Goal: Task Accomplishment & Management: Manage account settings

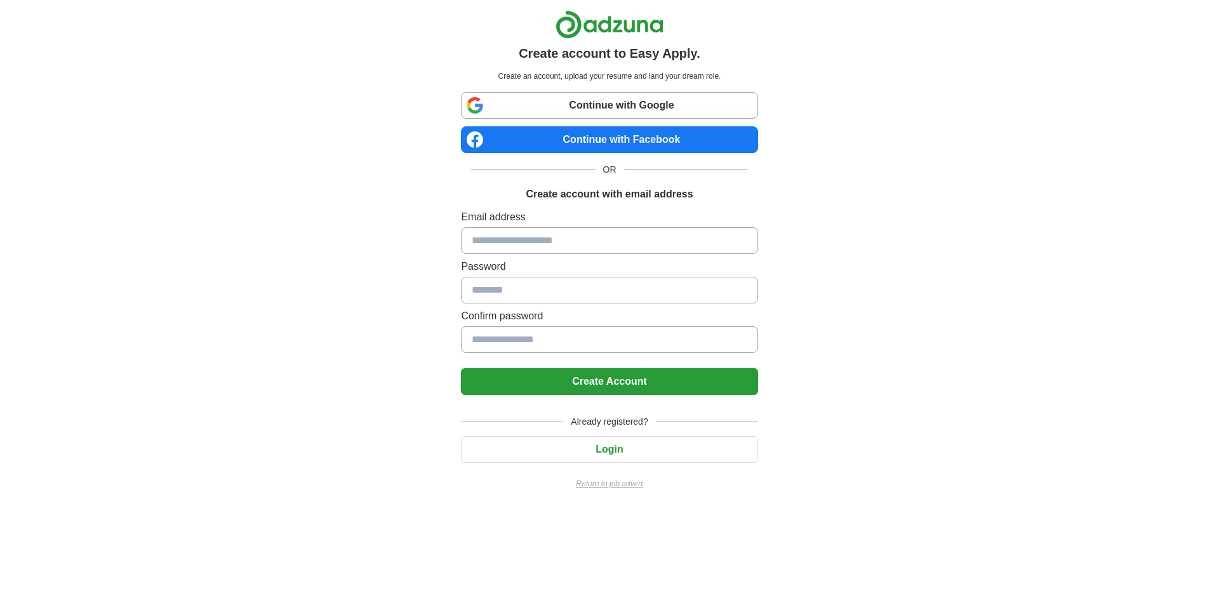
click at [593, 436] on button "Login" at bounding box center [609, 449] width 296 height 27
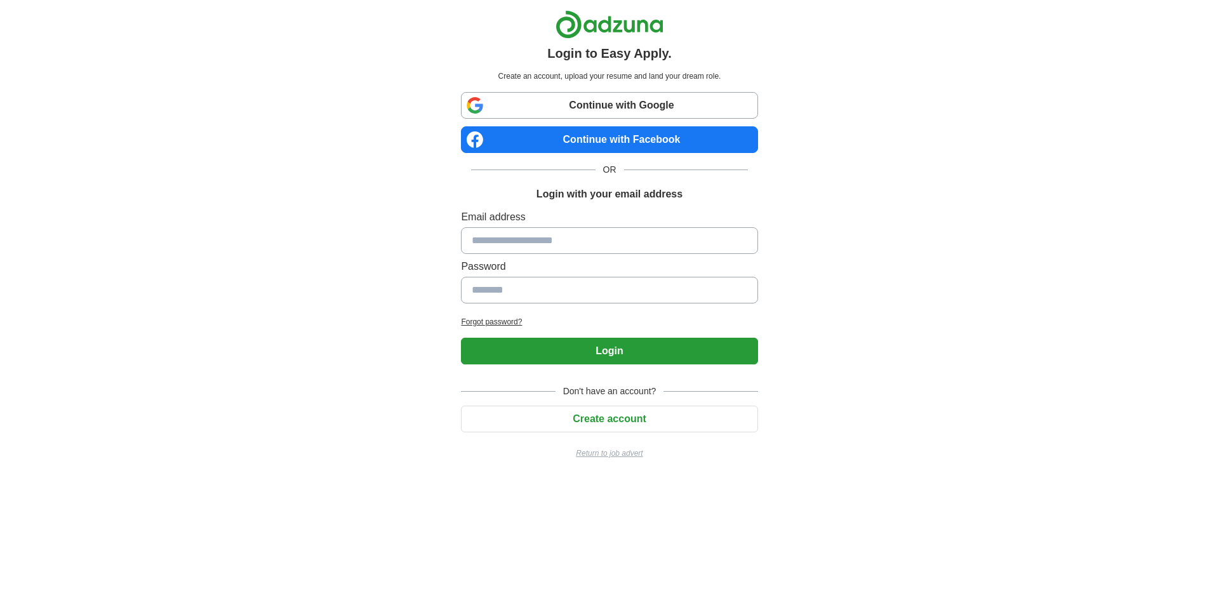
click at [539, 227] on input at bounding box center [609, 240] width 296 height 27
type input "**********"
click at [586, 338] on button "Login" at bounding box center [609, 351] width 296 height 27
